Goal: Check status

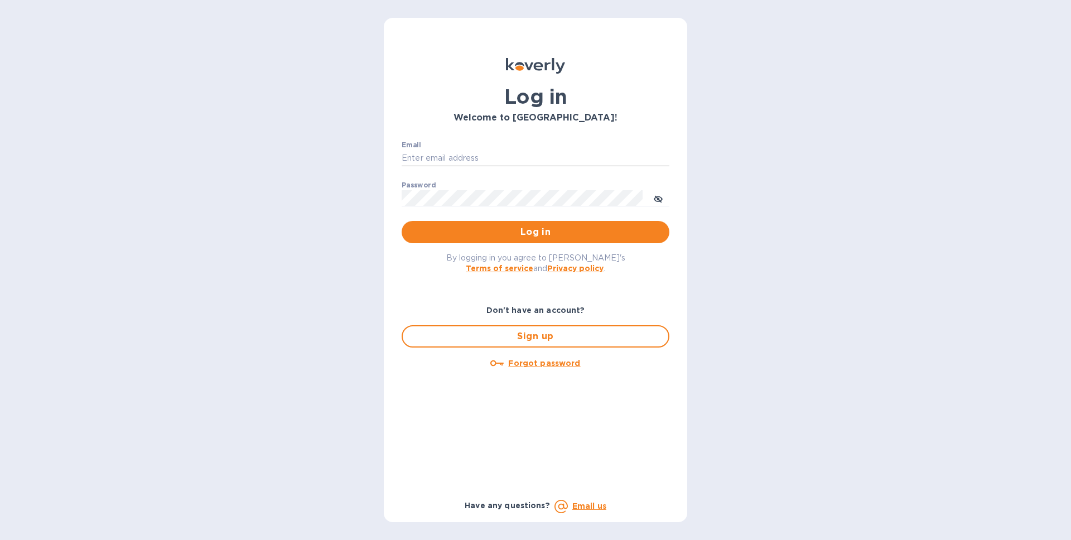
click at [446, 156] on input "Email" at bounding box center [535, 158] width 268 height 17
type input "[EMAIL_ADDRESS][DOMAIN_NAME]"
click at [401, 221] on button "Log in" at bounding box center [535, 232] width 268 height 22
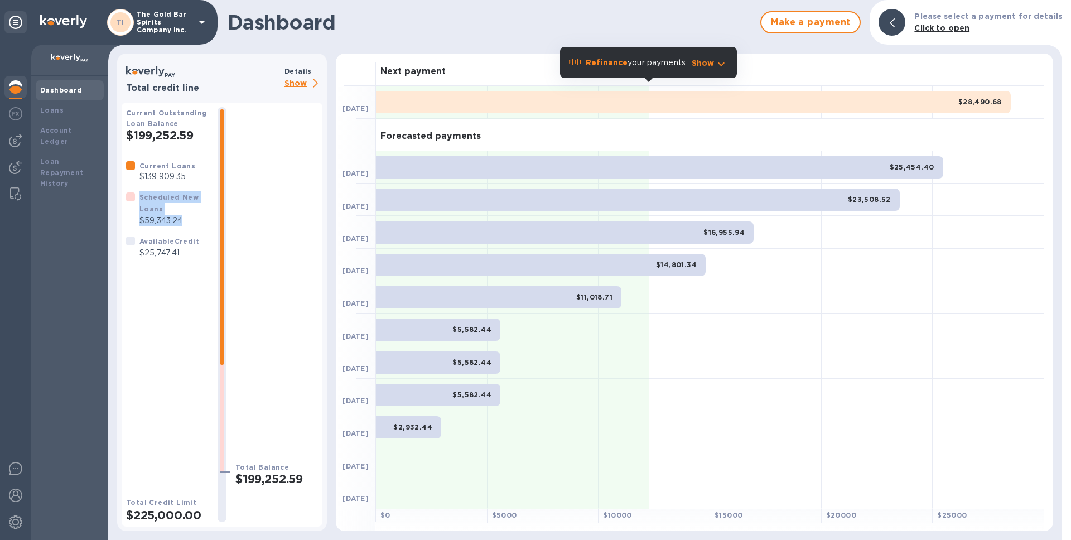
drag, startPoint x: 183, startPoint y: 220, endPoint x: 129, endPoint y: 201, distance: 57.3
click at [129, 201] on div "Scheduled New Loans $59,343.24" at bounding box center [167, 209] width 87 height 40
drag, startPoint x: 142, startPoint y: 254, endPoint x: 181, endPoint y: 254, distance: 39.0
click at [181, 254] on p "$25,747.41" at bounding box center [169, 253] width 60 height 12
